Goal: Transaction & Acquisition: Download file/media

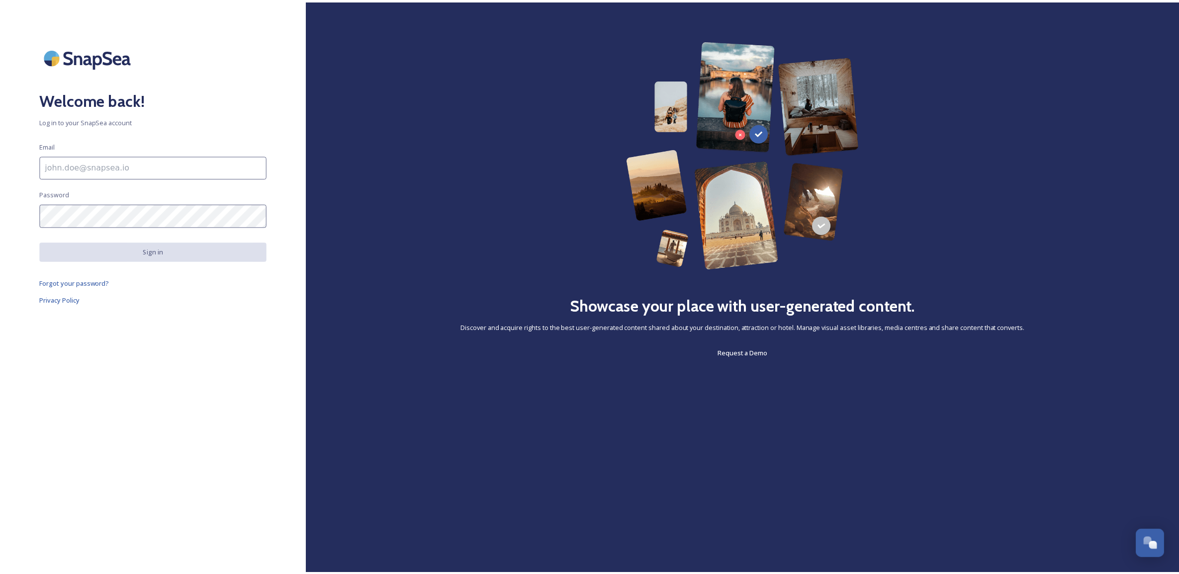
scroll to position [378, 0]
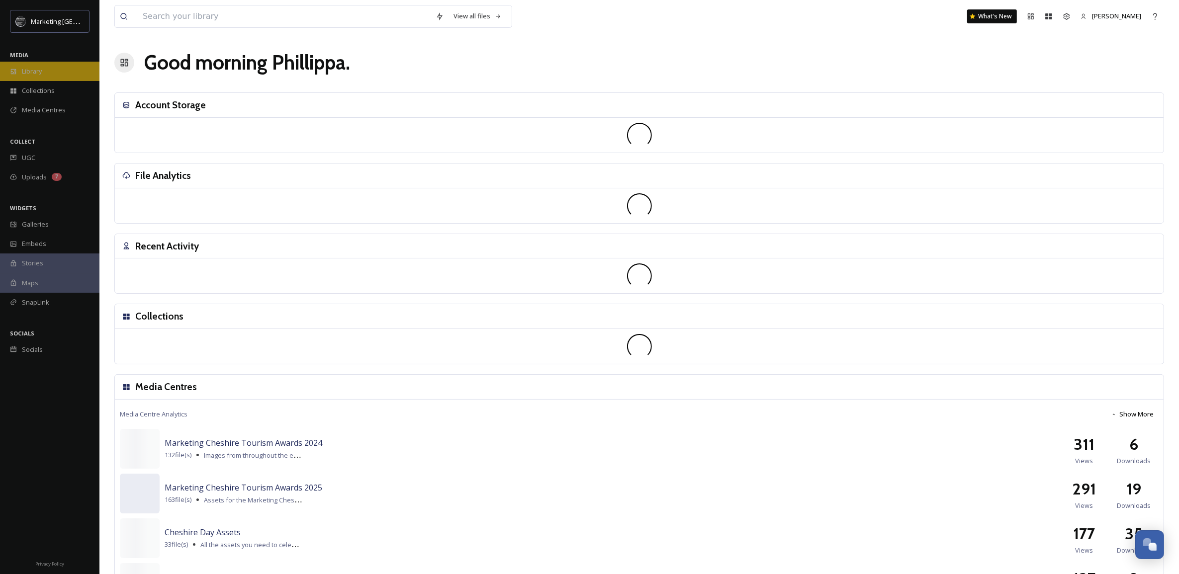
click at [54, 70] on div "Library" at bounding box center [49, 71] width 99 height 19
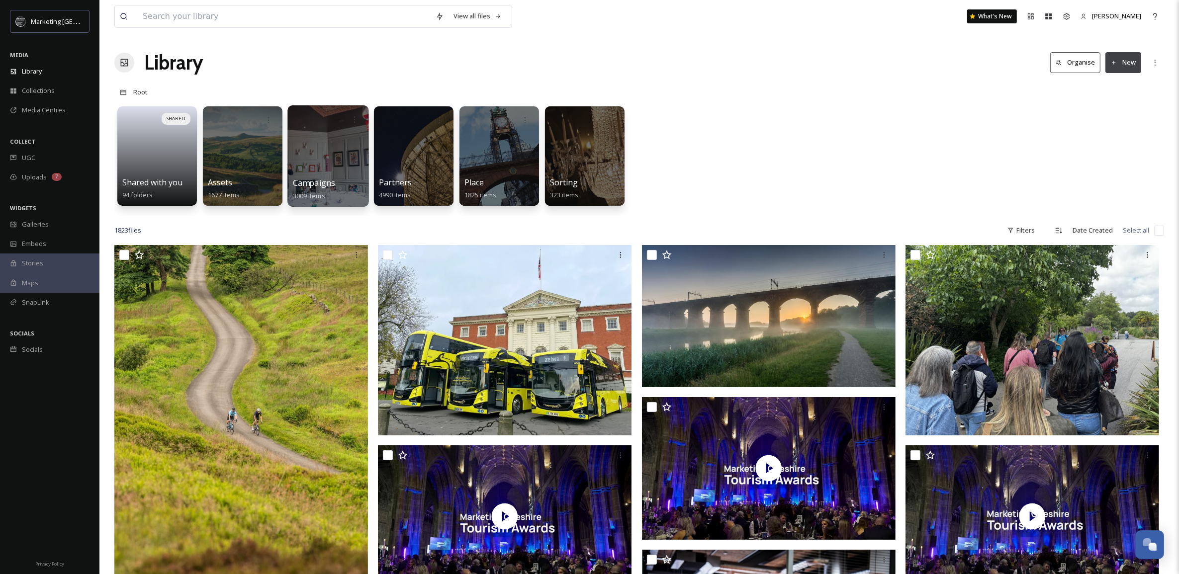
click at [333, 155] on div at bounding box center [327, 155] width 81 height 101
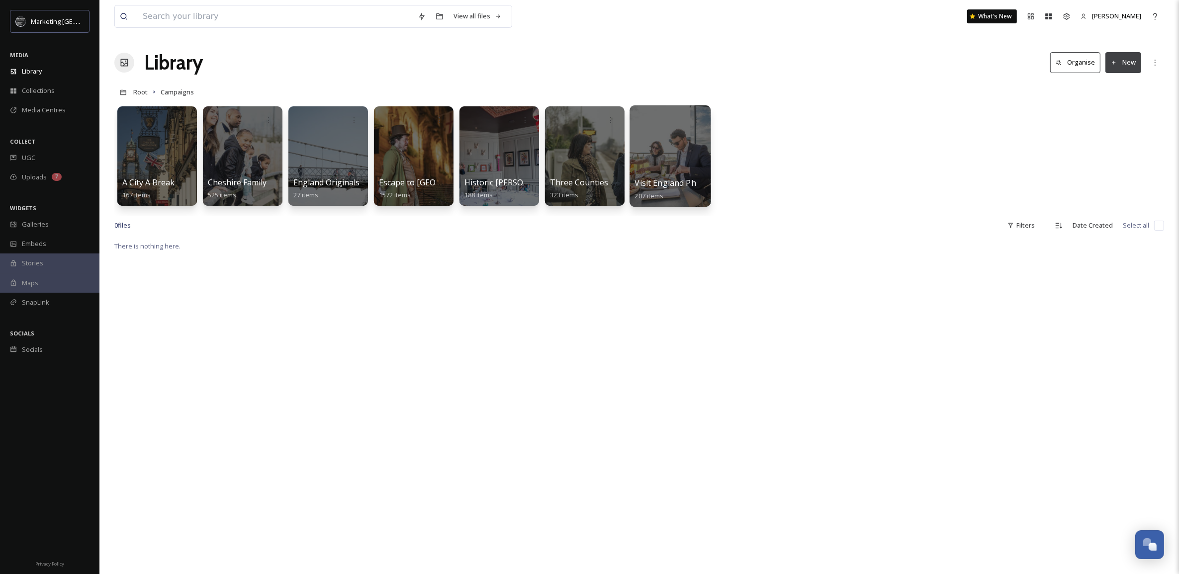
click at [657, 152] on div at bounding box center [669, 155] width 81 height 101
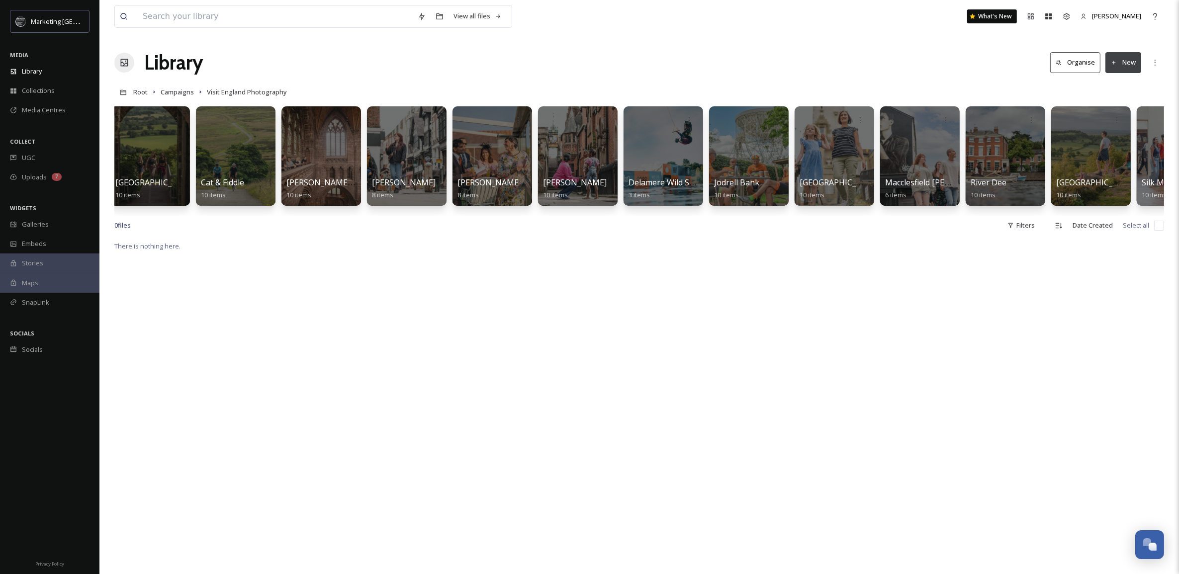
scroll to position [0, 319]
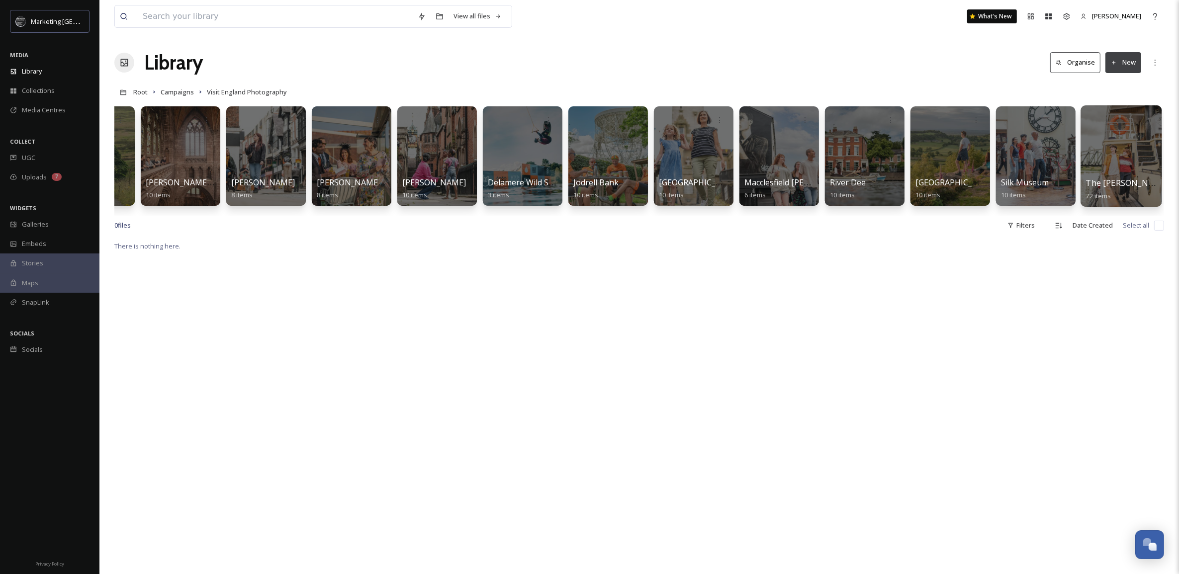
click at [1119, 148] on div at bounding box center [1120, 155] width 81 height 101
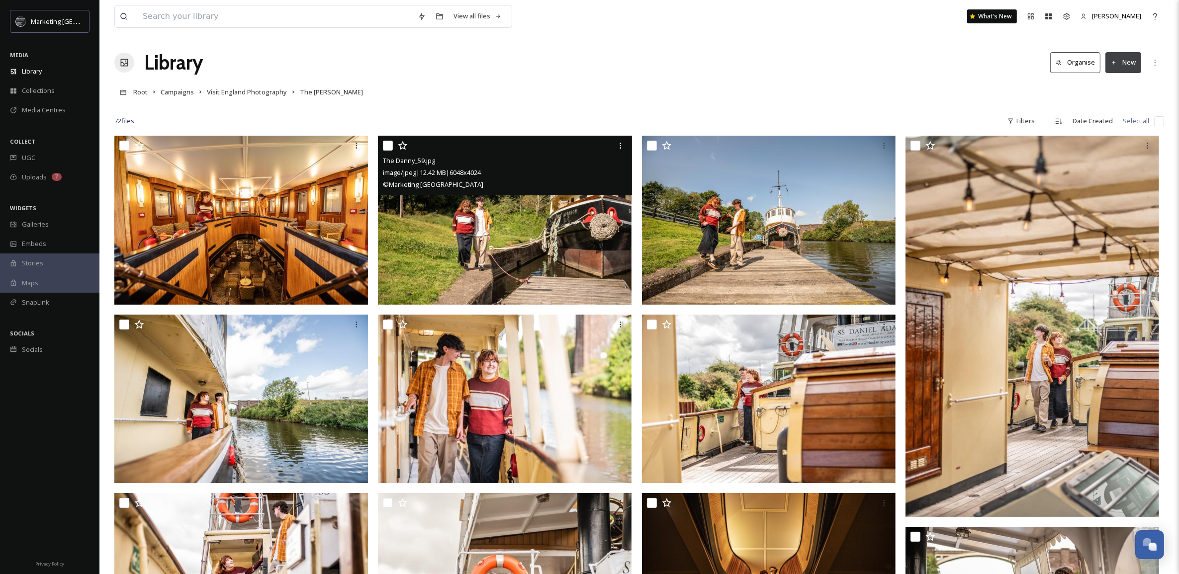
click at [582, 194] on div "The Danny_59.jpg image/jpeg | 12.42 MB | 6048 x 4024 © Marketing [GEOGRAPHIC_DA…" at bounding box center [505, 166] width 254 height 60
click at [558, 232] on img at bounding box center [505, 220] width 254 height 169
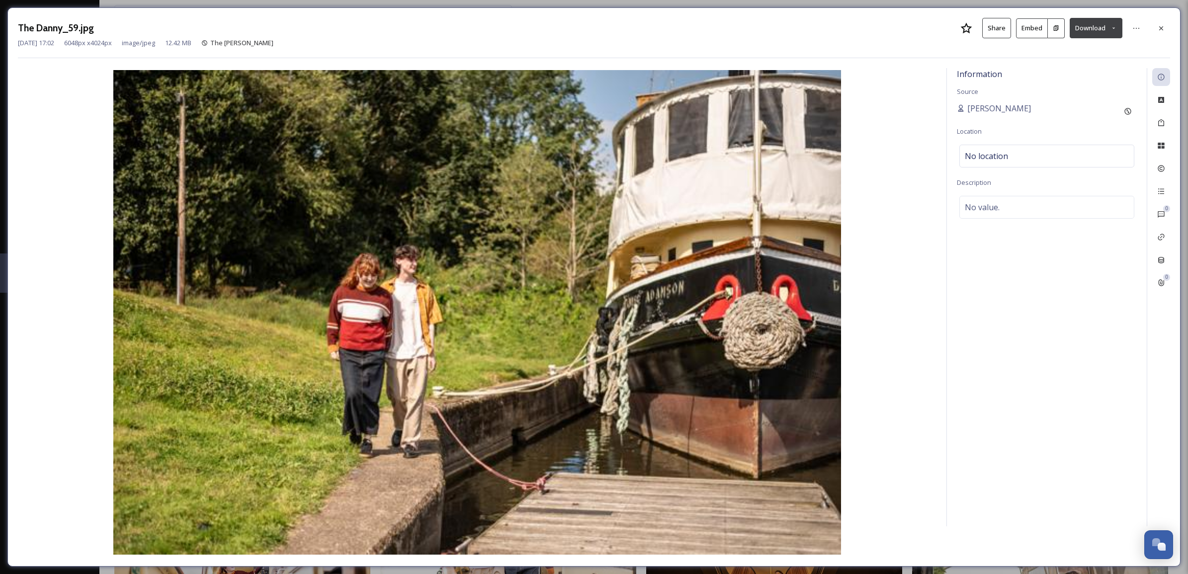
click at [1111, 30] on icon at bounding box center [1113, 28] width 6 height 6
click at [1084, 68] on span "Download Large (2000 x 1331)" at bounding box center [1066, 70] width 87 height 9
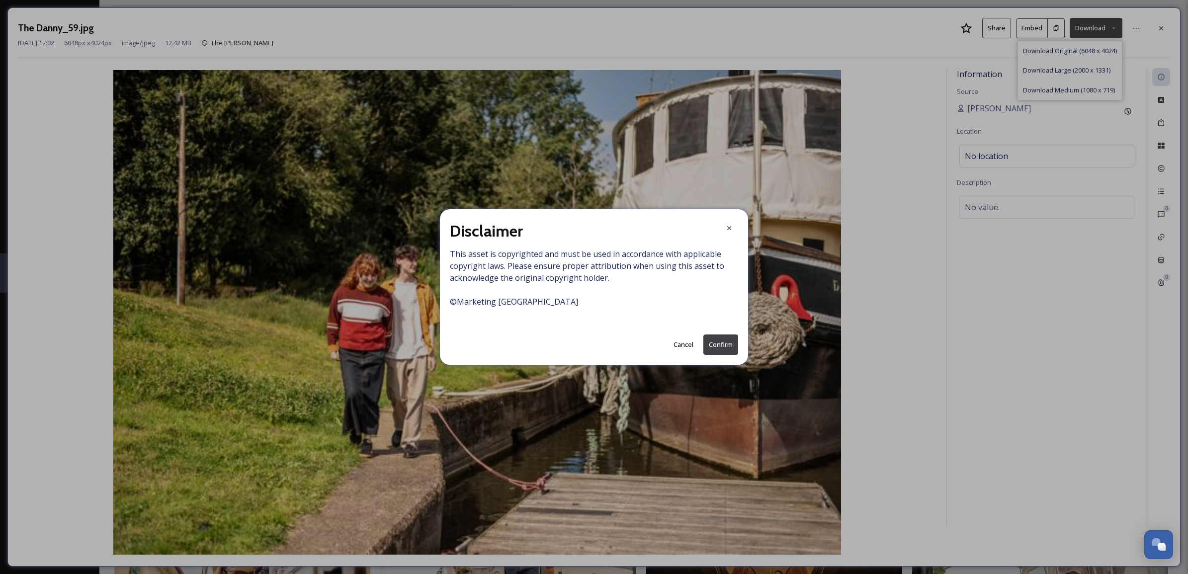
click at [721, 341] on button "Confirm" at bounding box center [720, 345] width 35 height 20
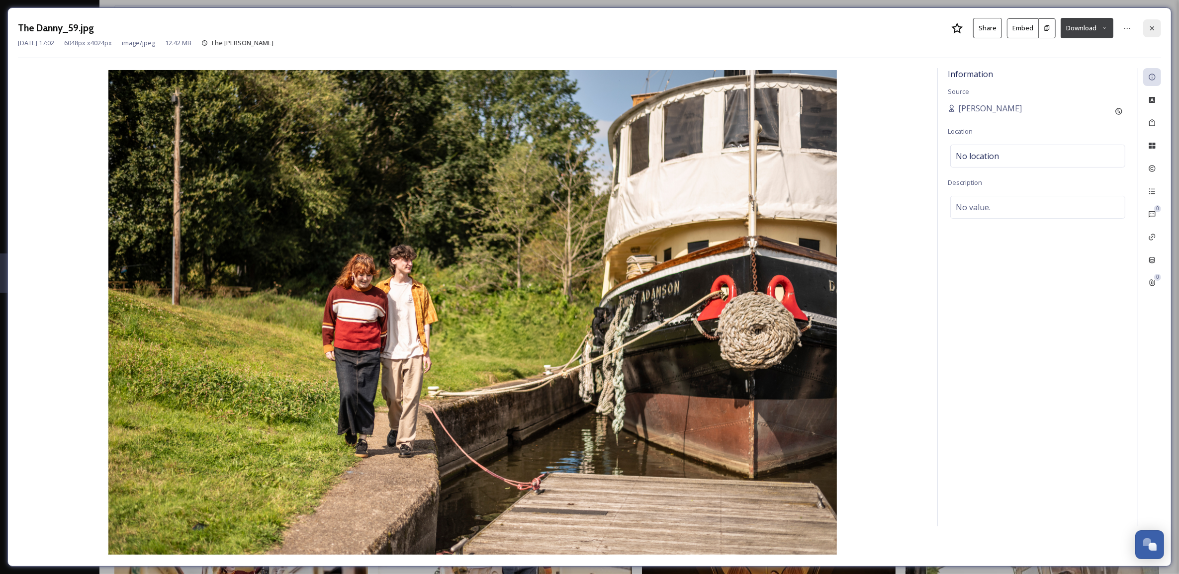
click at [1150, 31] on icon at bounding box center [1152, 28] width 8 height 8
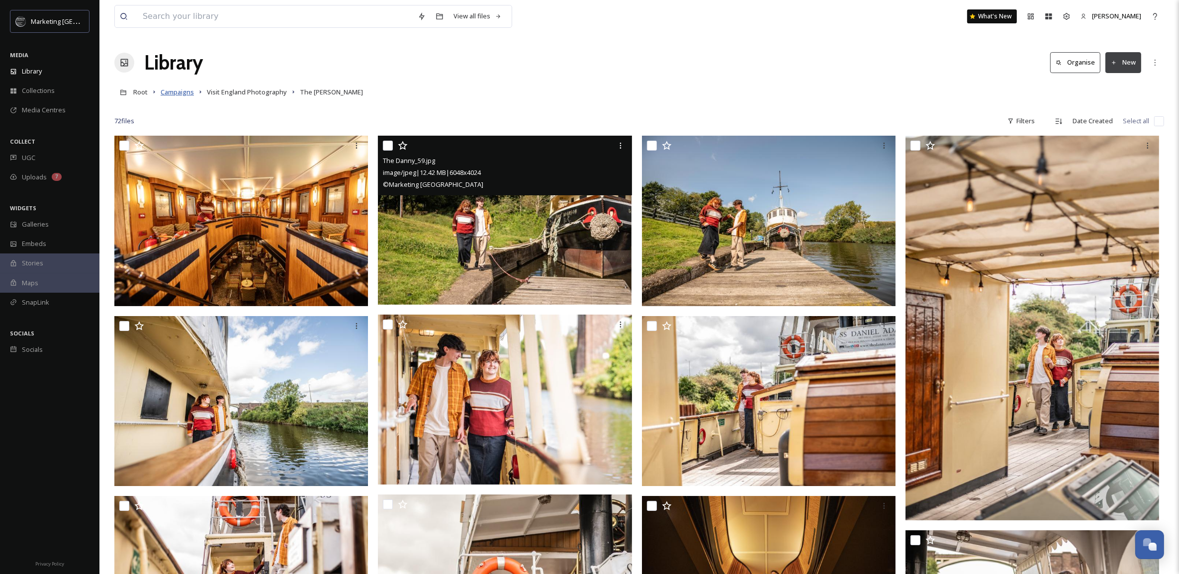
click at [184, 95] on span "Campaigns" at bounding box center [177, 91] width 33 height 9
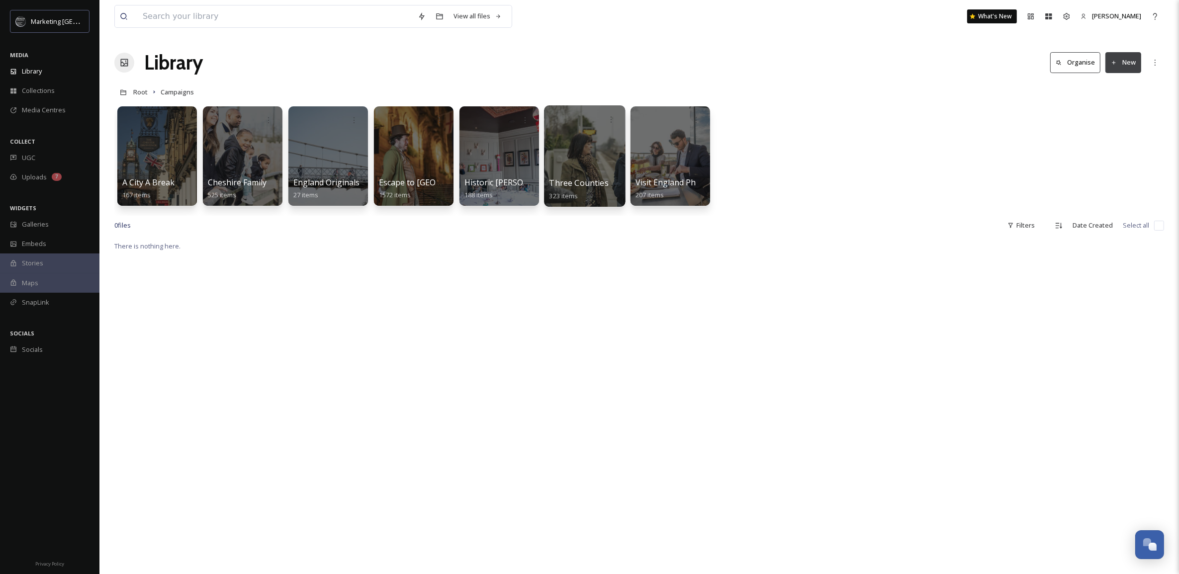
click at [588, 162] on div at bounding box center [584, 155] width 81 height 101
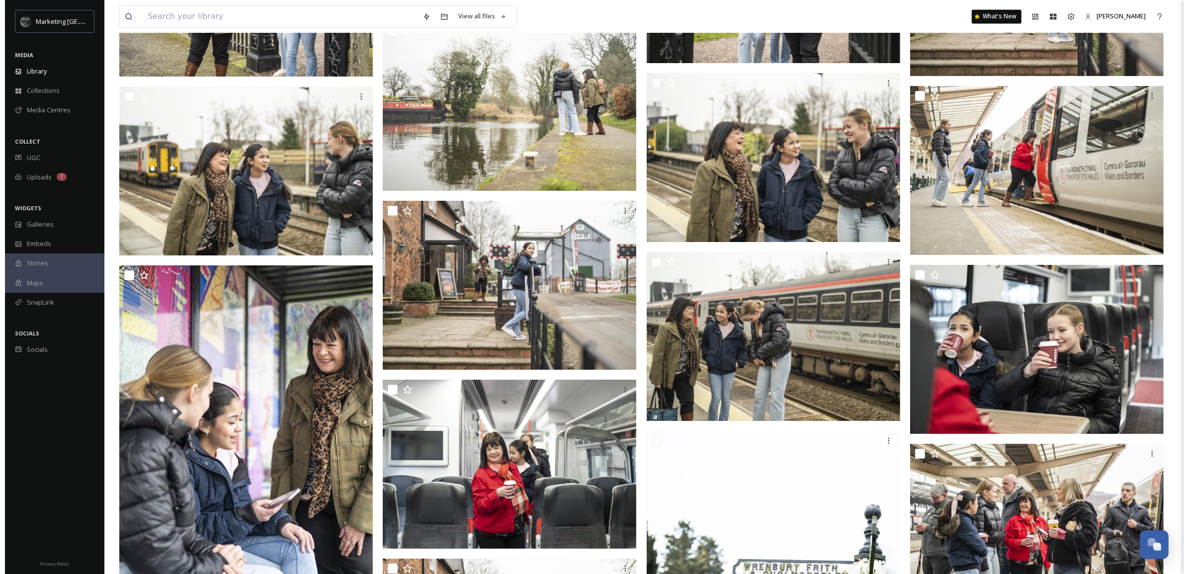
scroll to position [12162, 0]
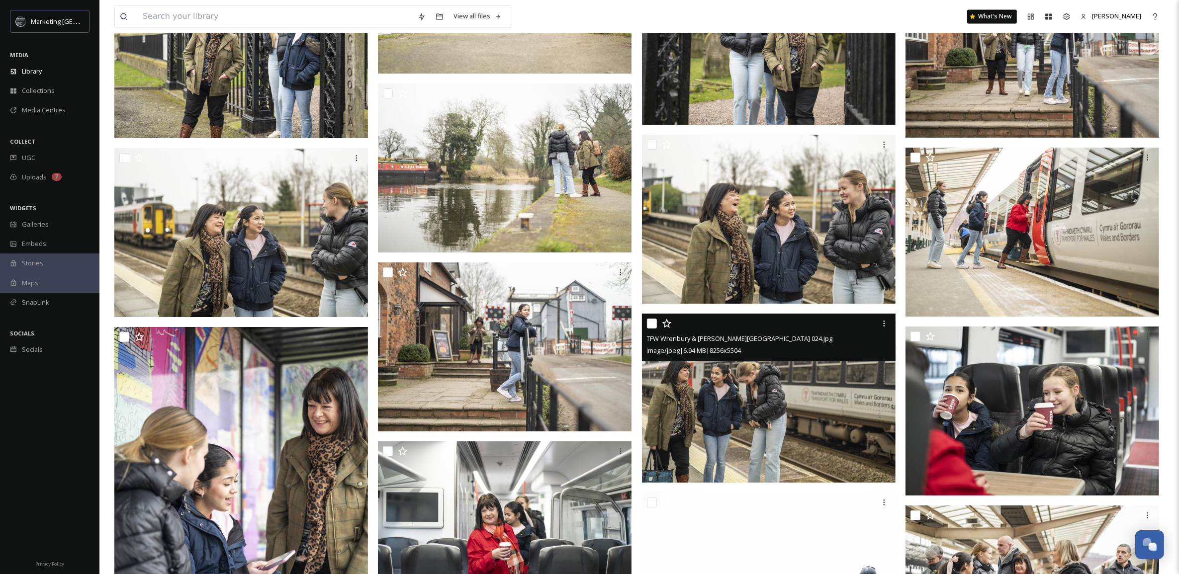
click at [789, 419] on img at bounding box center [769, 398] width 254 height 169
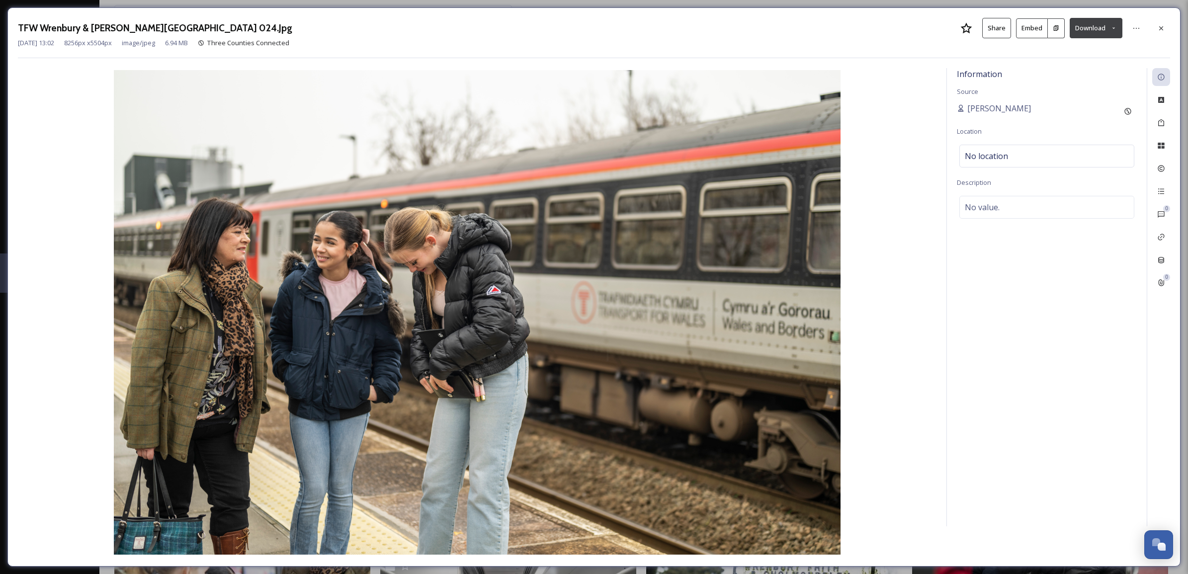
click at [1109, 38] on button "Download" at bounding box center [1096, 28] width 53 height 20
click at [1095, 71] on span "Download Large (2000 x 1333)" at bounding box center [1066, 70] width 87 height 9
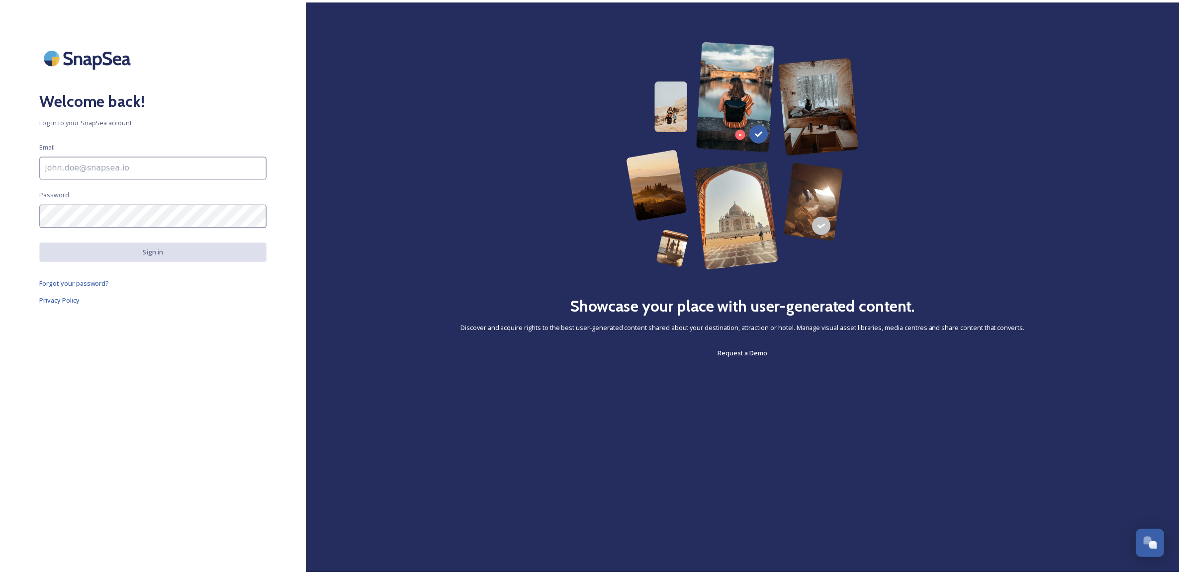
scroll to position [378, 0]
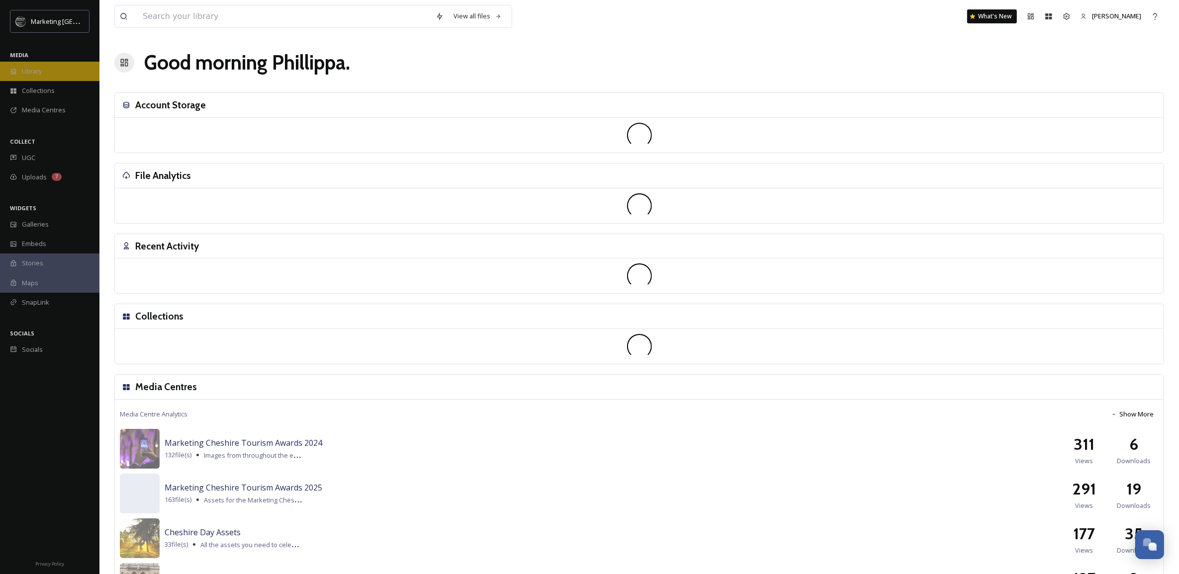
click at [31, 69] on span "Library" at bounding box center [32, 71] width 20 height 9
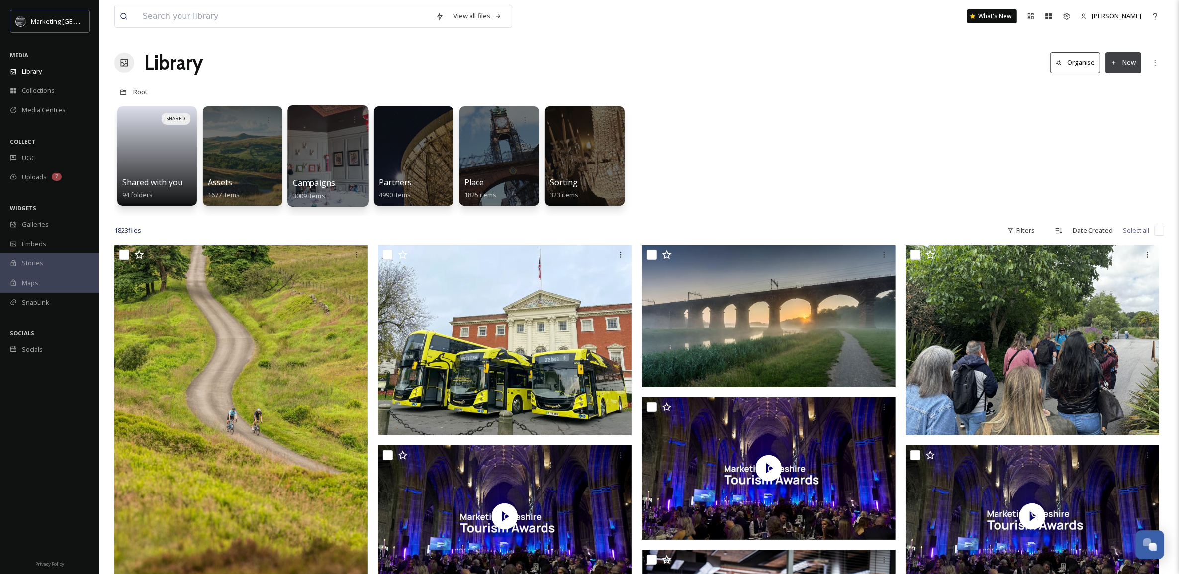
click at [332, 166] on div at bounding box center [327, 155] width 81 height 101
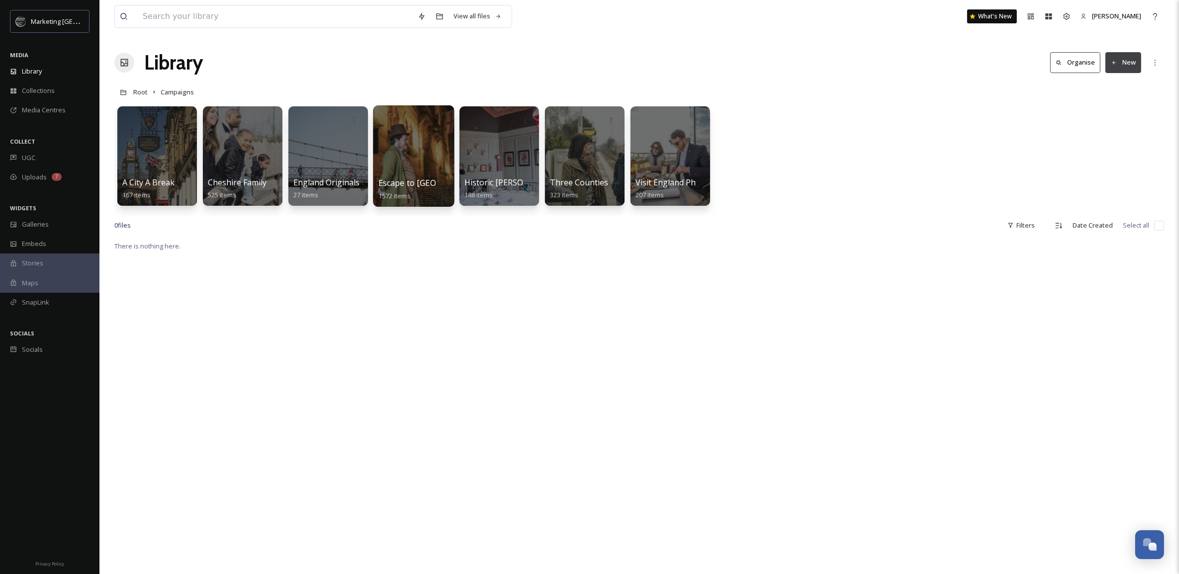
click at [423, 165] on div at bounding box center [413, 155] width 81 height 101
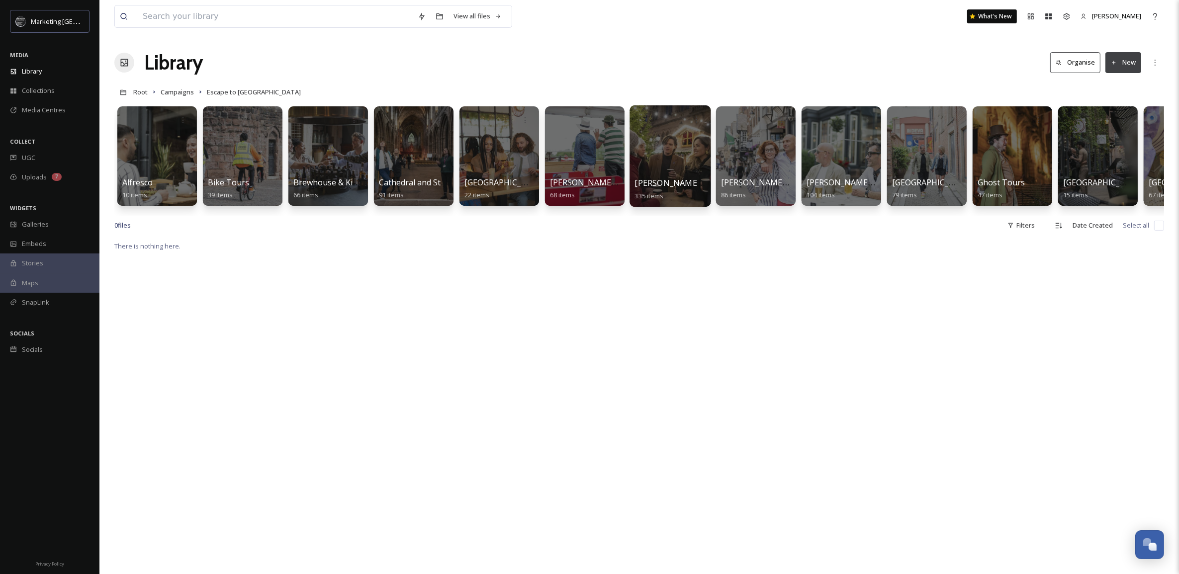
click at [663, 177] on span "Chester Christmas" at bounding box center [687, 182] width 105 height 11
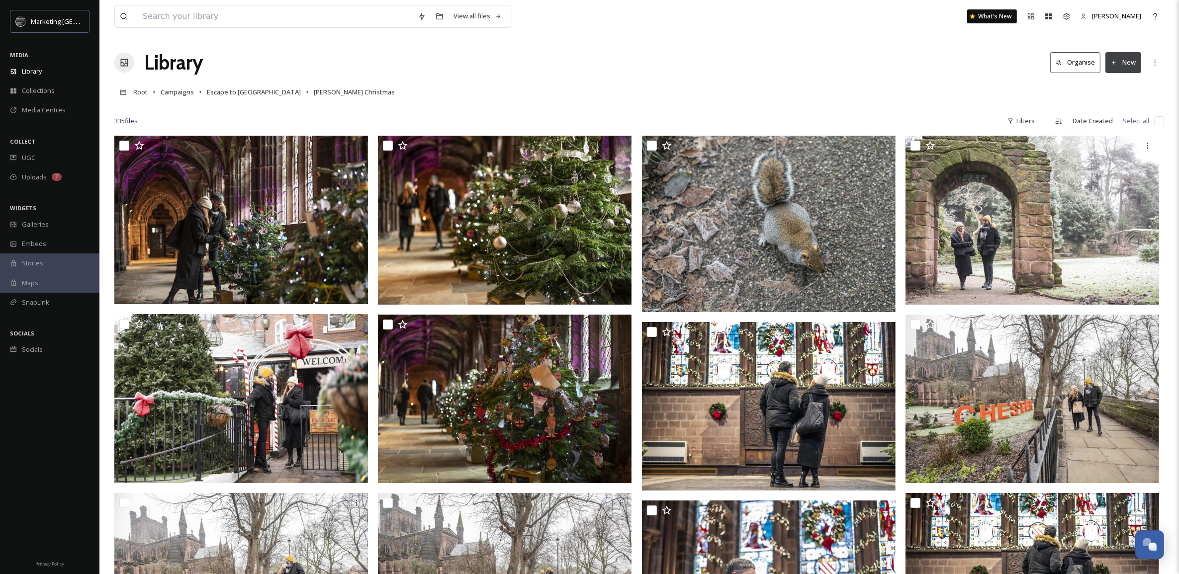
click at [665, 23] on div "View all files What's New Phillippa Meachin" at bounding box center [638, 16] width 1049 height 33
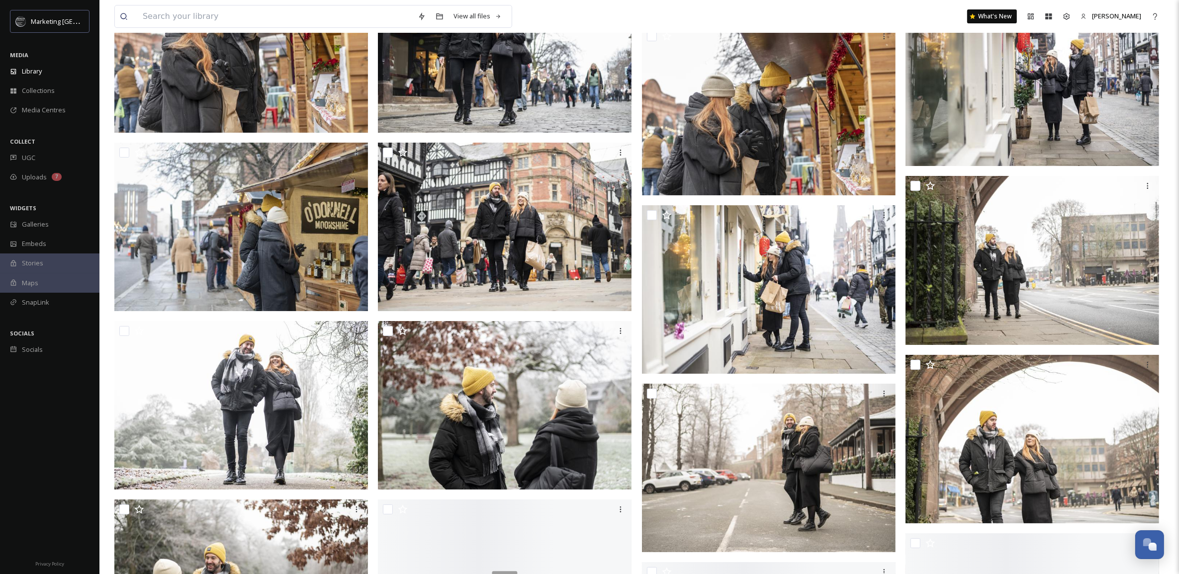
scroll to position [4345, 0]
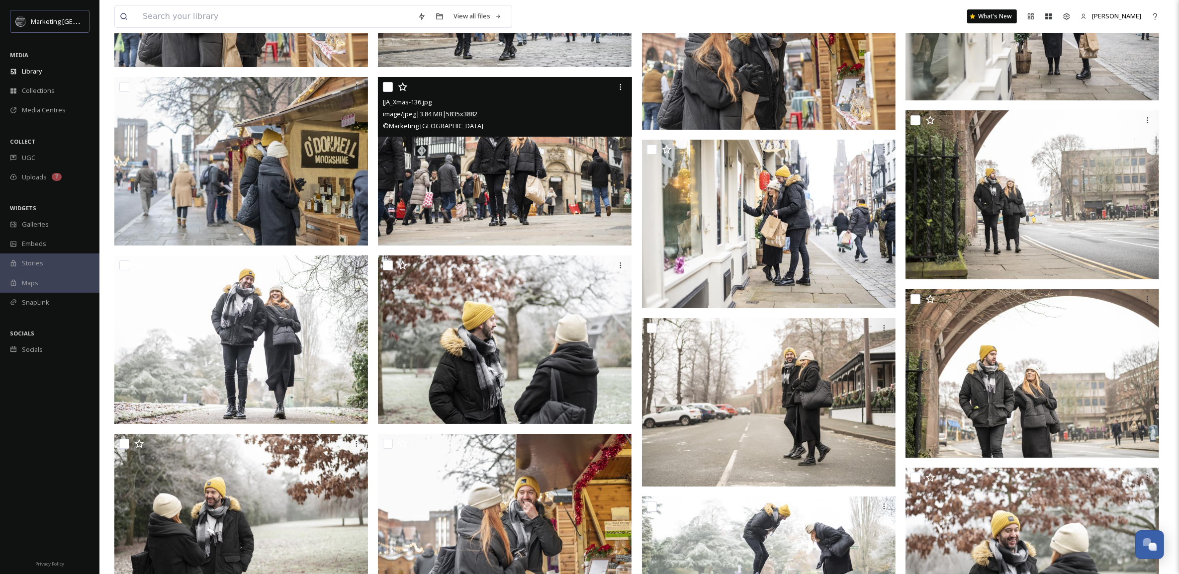
click at [551, 152] on img at bounding box center [505, 161] width 254 height 169
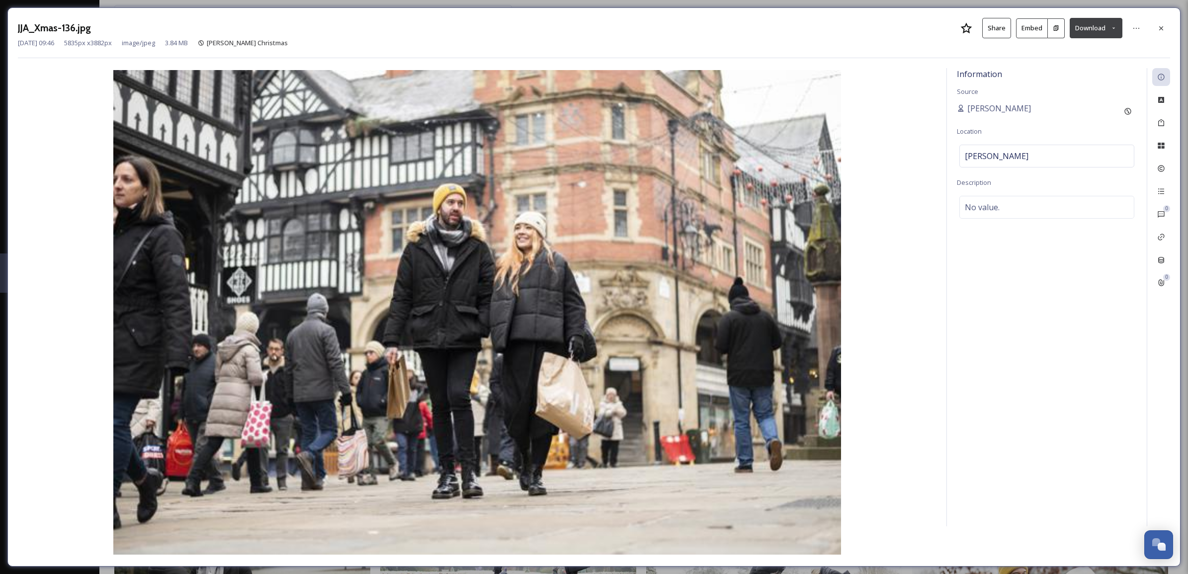
click at [1117, 25] on button "Download" at bounding box center [1096, 28] width 53 height 20
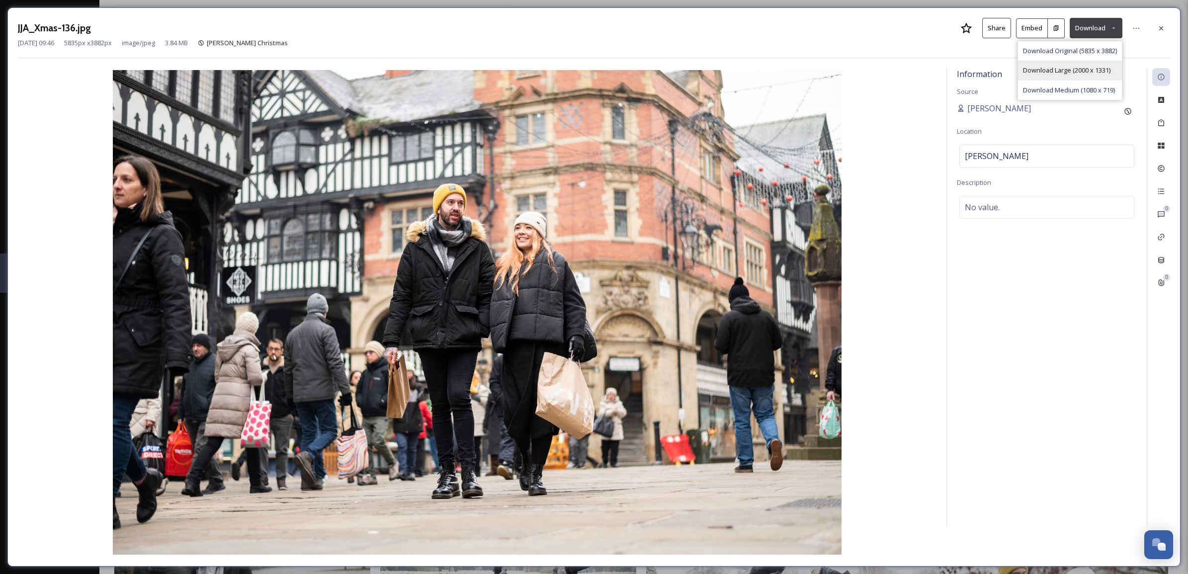
click at [1069, 73] on span "Download Large (2000 x 1331)" at bounding box center [1066, 70] width 87 height 9
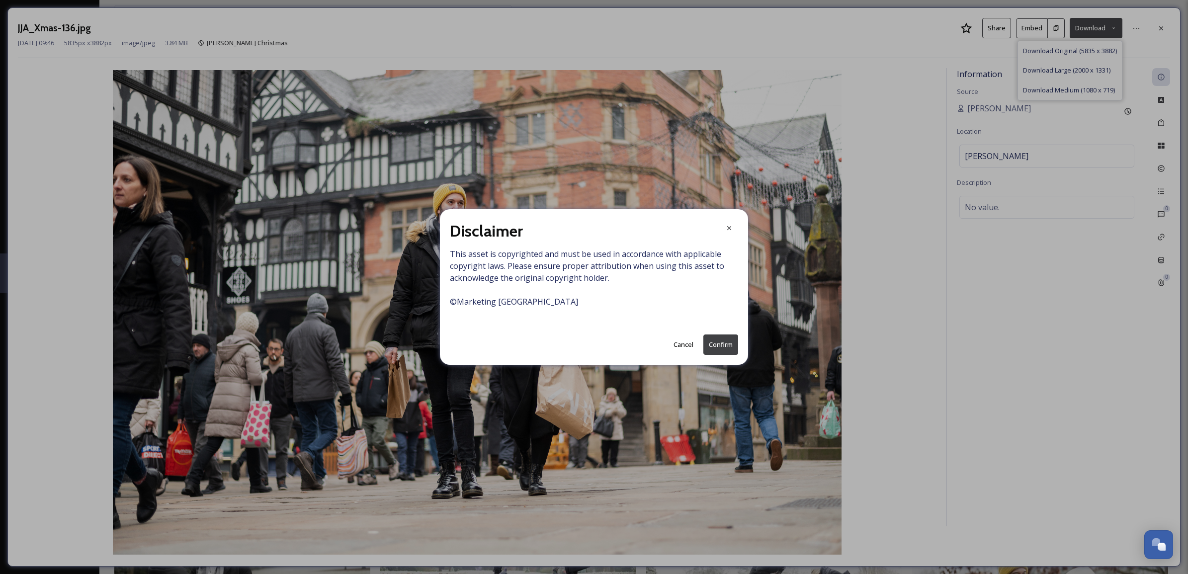
click at [711, 335] on button "Confirm" at bounding box center [720, 345] width 35 height 20
click at [711, 335] on button "Cancel" at bounding box center [698, 344] width 30 height 19
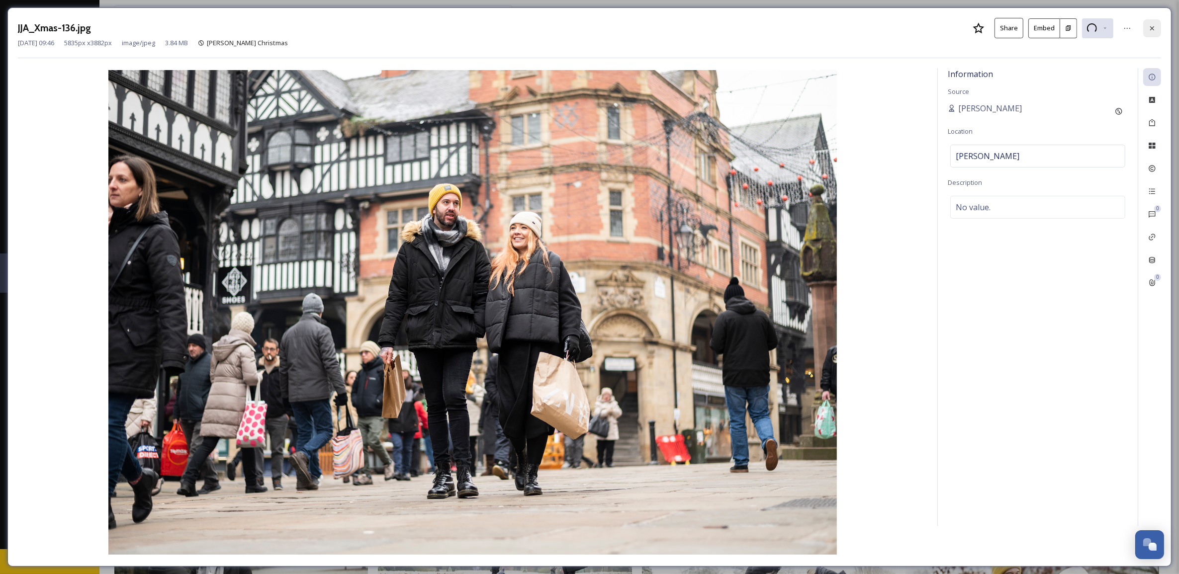
click at [1154, 28] on icon at bounding box center [1152, 28] width 8 height 8
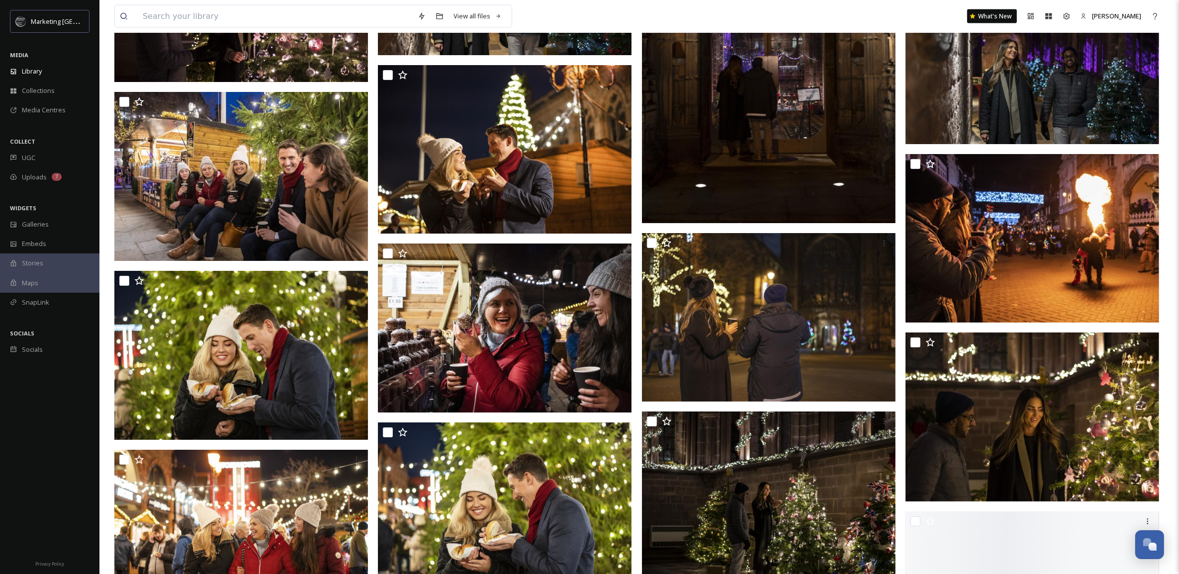
scroll to position [11373, 0]
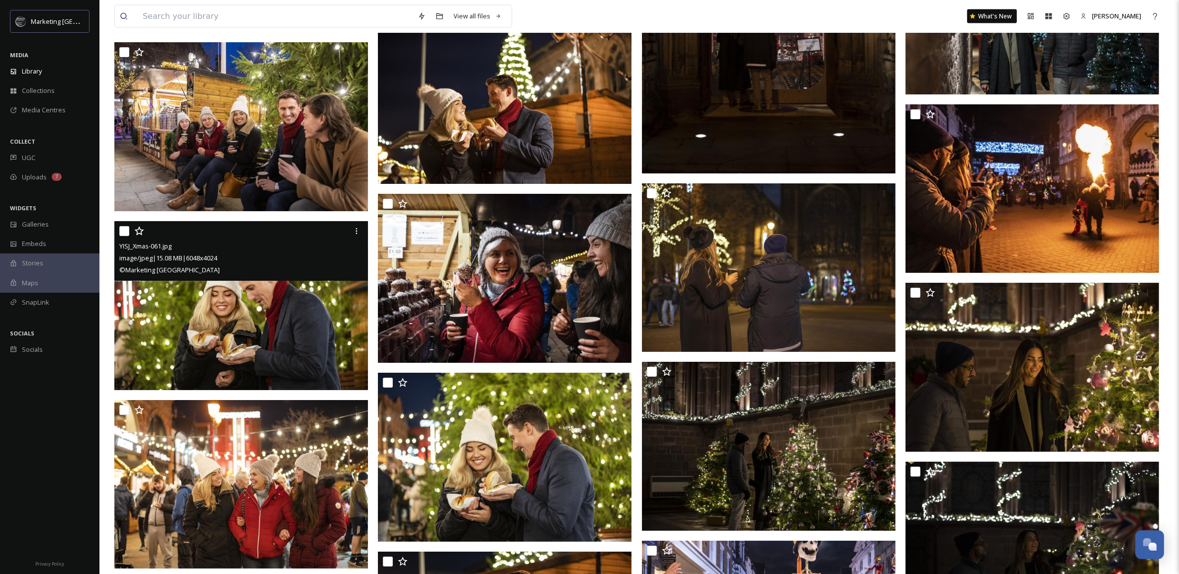
click at [289, 273] on div "© Marketing Cheshire" at bounding box center [242, 270] width 246 height 12
click at [285, 311] on img at bounding box center [241, 305] width 254 height 169
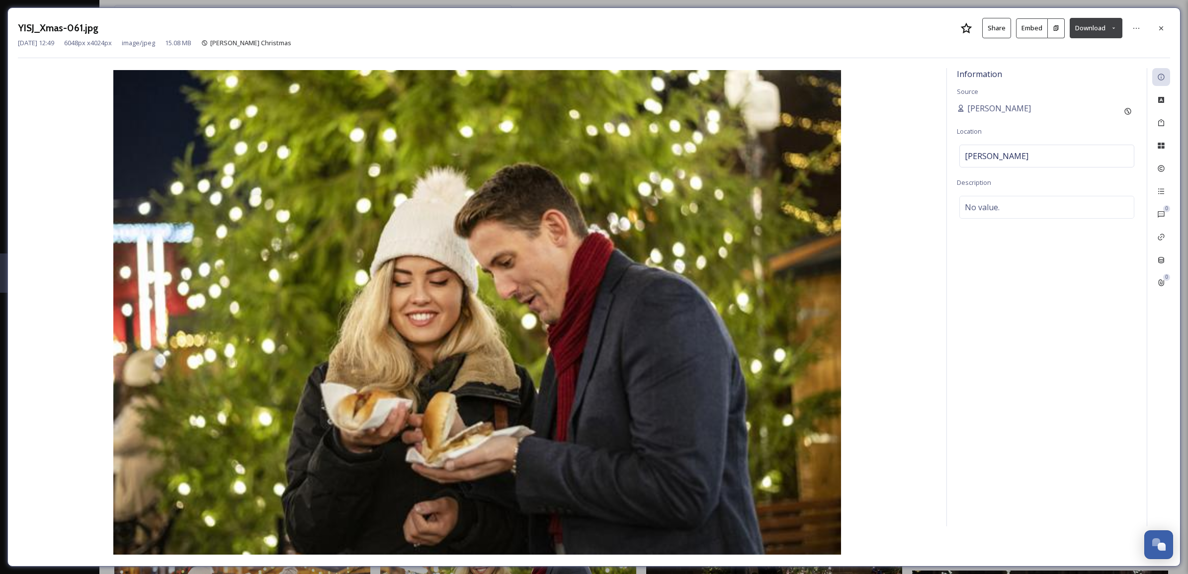
click at [1106, 31] on button "Download" at bounding box center [1096, 28] width 53 height 20
click at [1082, 71] on span "Download Large (2000 x 1331)" at bounding box center [1066, 70] width 87 height 9
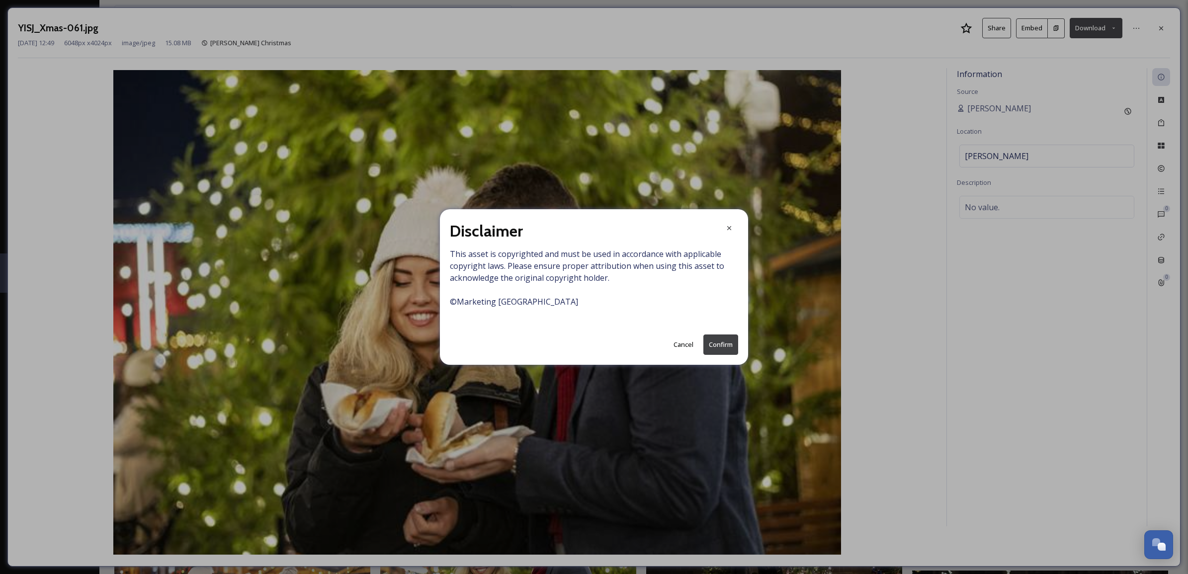
click at [726, 343] on button "Confirm" at bounding box center [720, 345] width 35 height 20
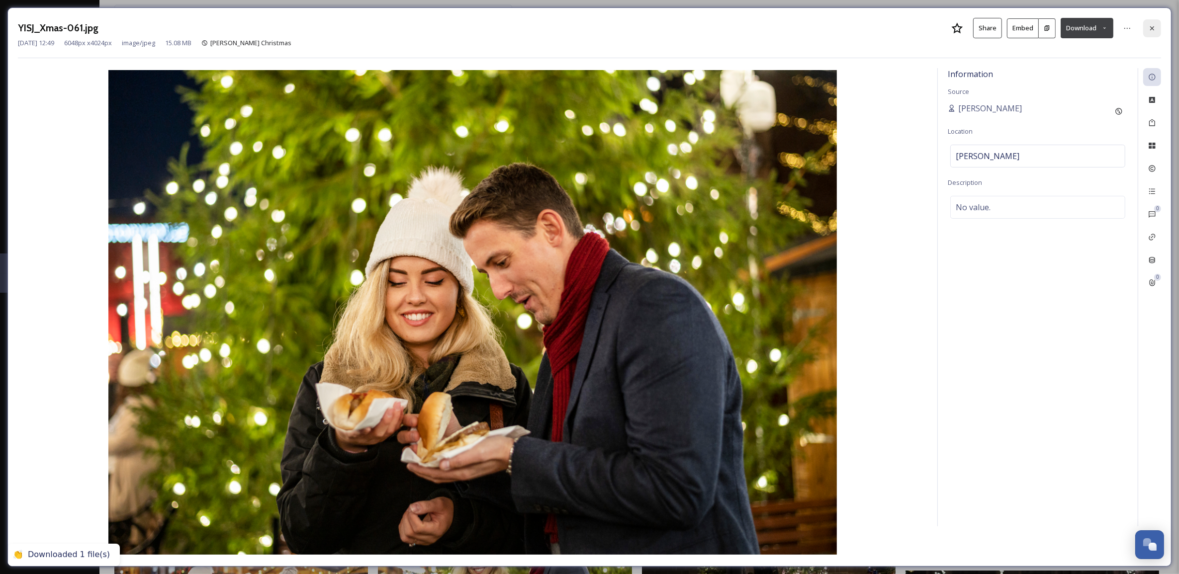
click at [1152, 25] on icon at bounding box center [1152, 28] width 8 height 8
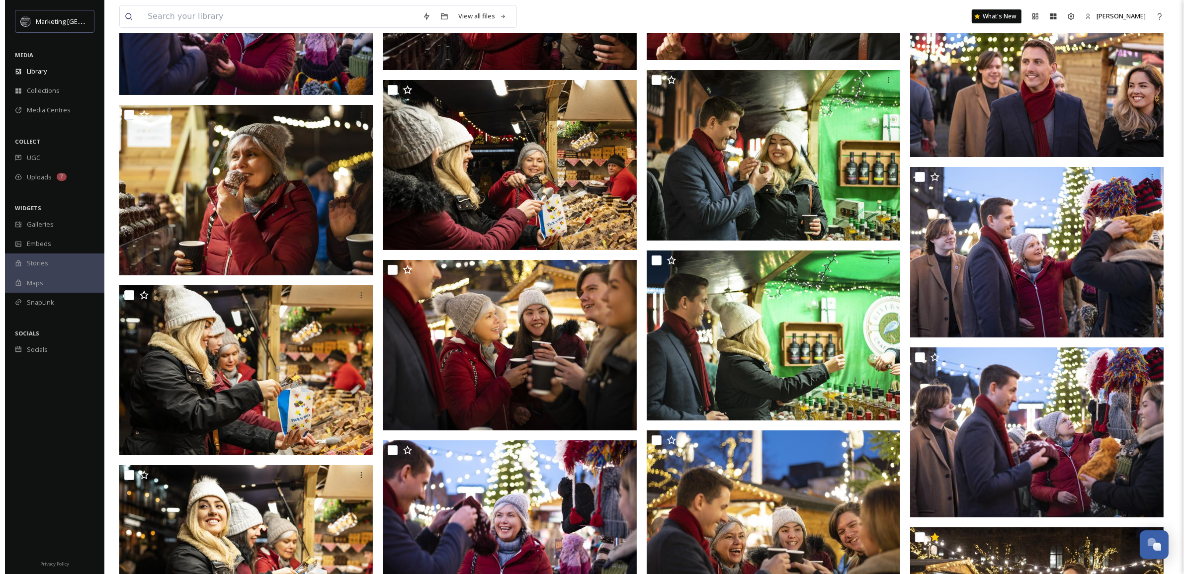
scroll to position [13873, 0]
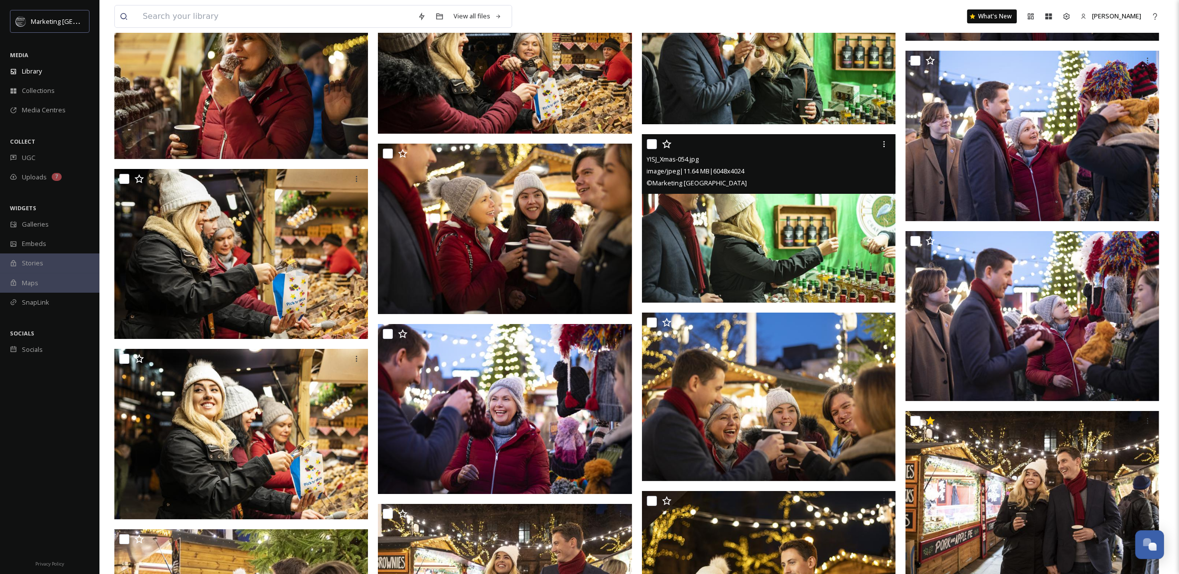
click at [796, 235] on img at bounding box center [769, 218] width 254 height 169
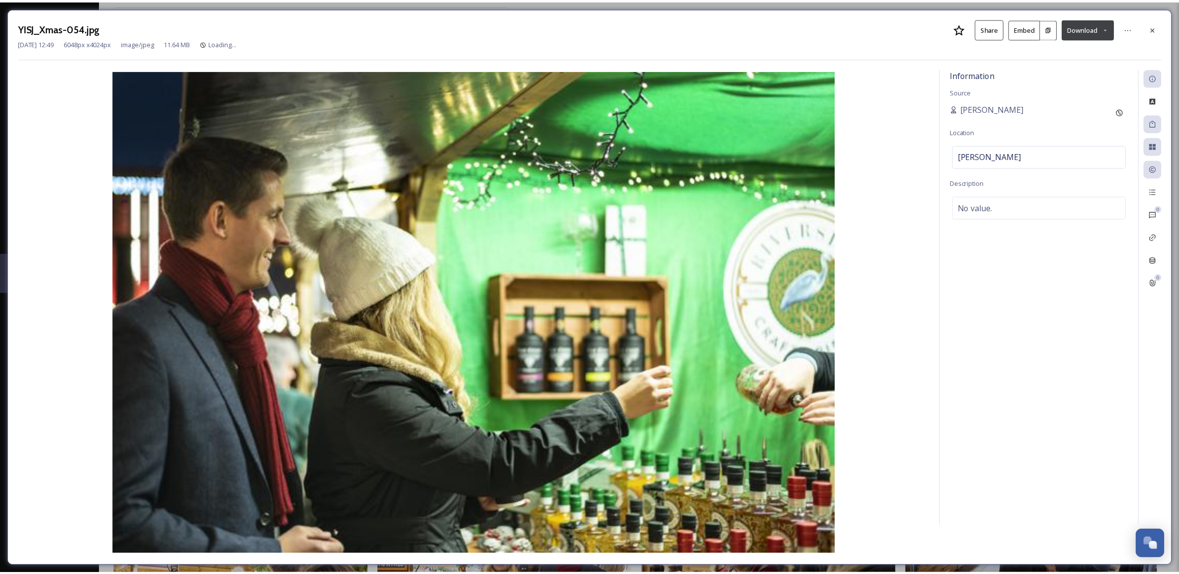
scroll to position [13874, 0]
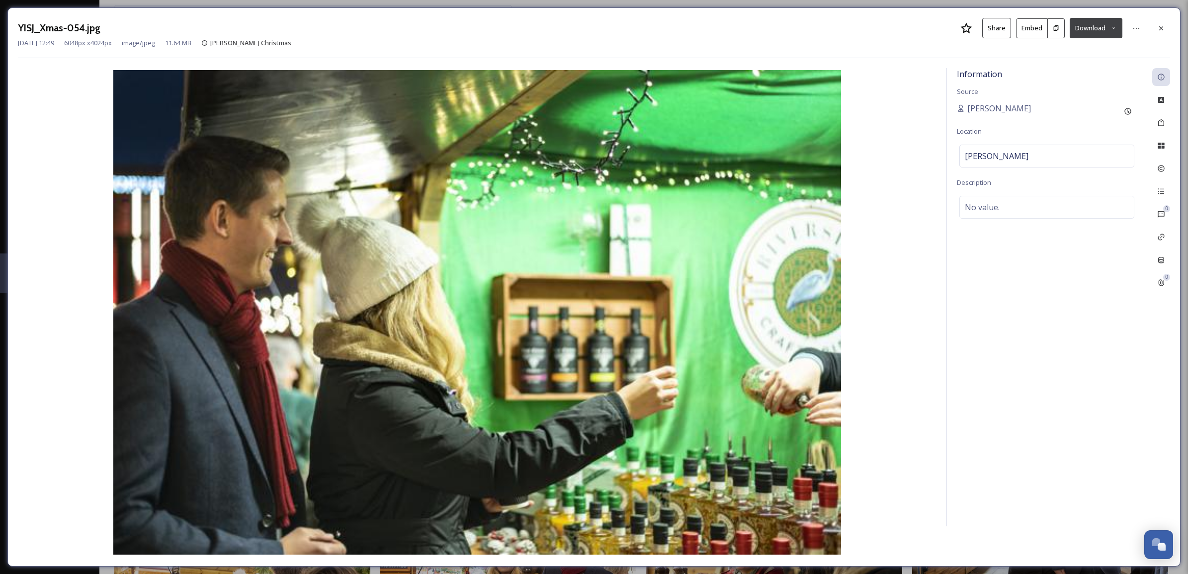
click at [1111, 26] on icon at bounding box center [1113, 28] width 6 height 6
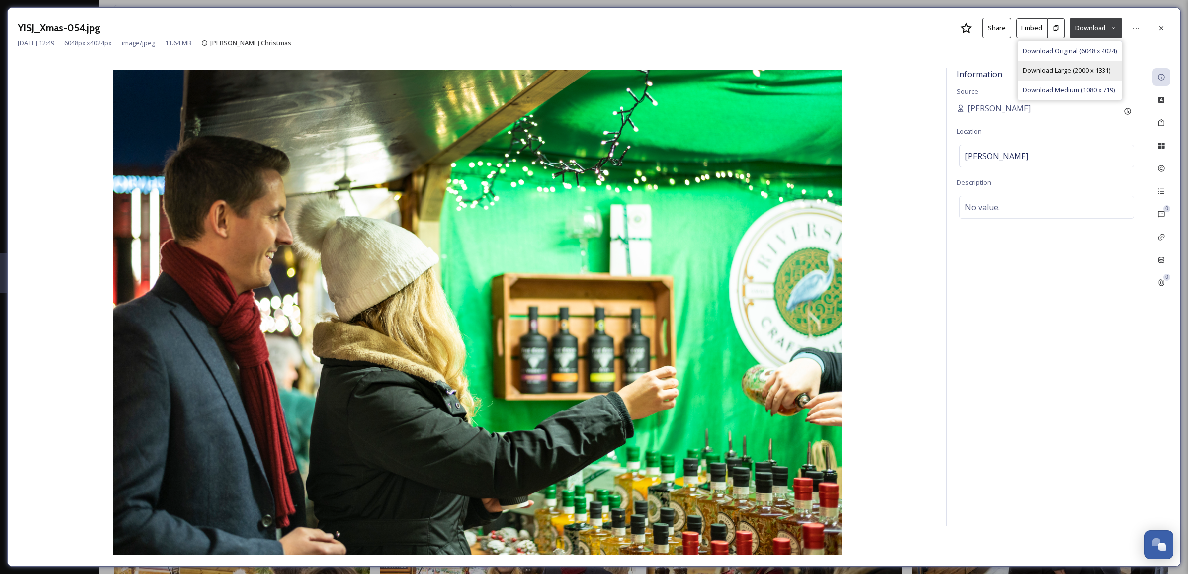
click at [1073, 69] on span "Download Large (2000 x 1331)" at bounding box center [1066, 70] width 87 height 9
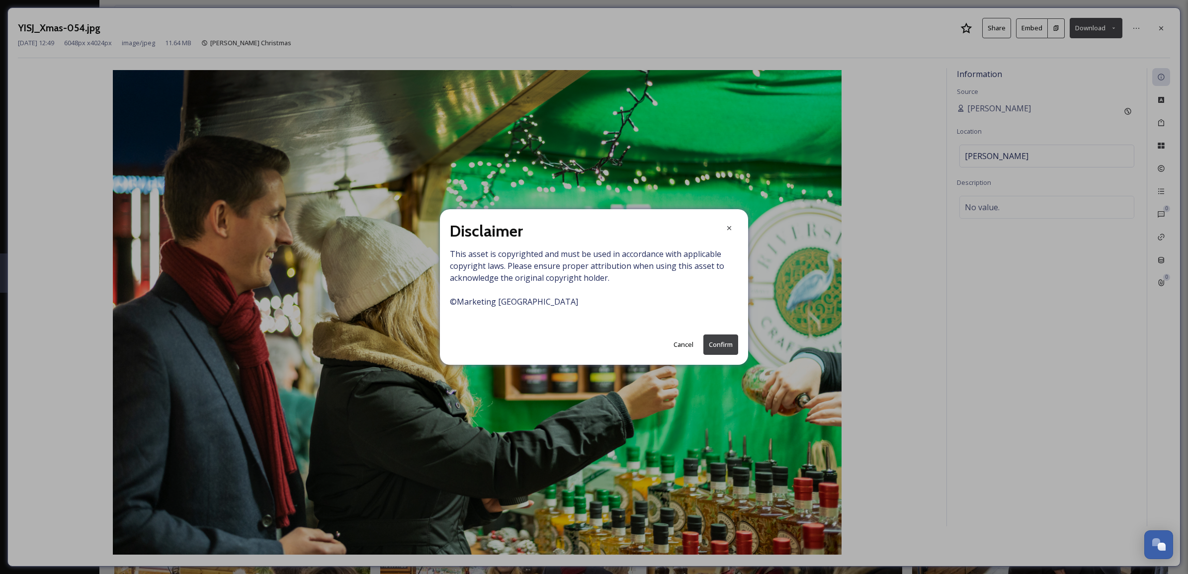
click at [724, 343] on button "Confirm" at bounding box center [720, 345] width 35 height 20
